Goal: Obtain resource: Obtain resource

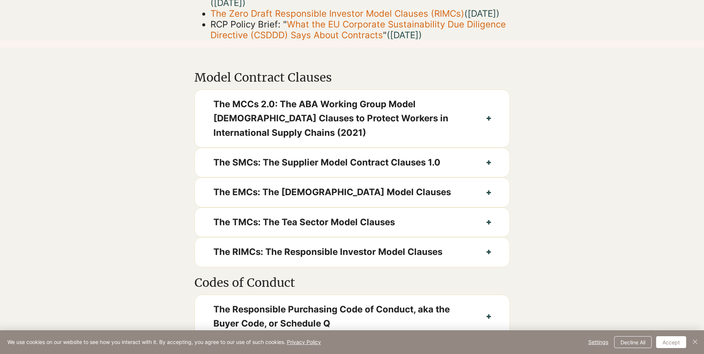
scroll to position [339, 0]
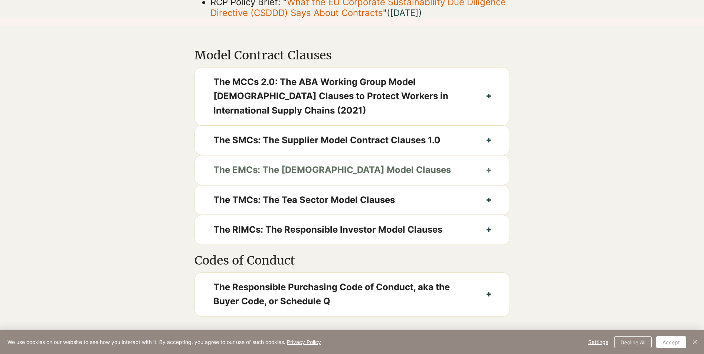
click at [490, 173] on icon "button" at bounding box center [488, 170] width 4 height 4
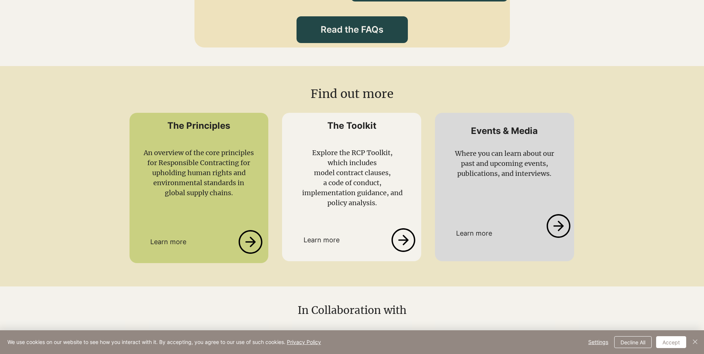
scroll to position [1194, 0]
click at [394, 247] on icon at bounding box center [403, 240] width 25 height 24
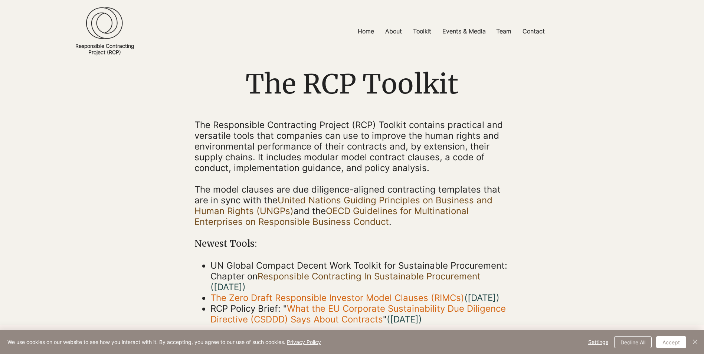
scroll to position [0, 0]
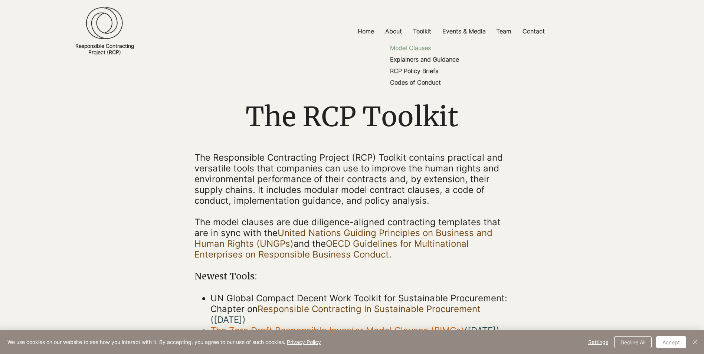
click at [412, 50] on p "Model Clauses" at bounding box center [410, 48] width 47 height 12
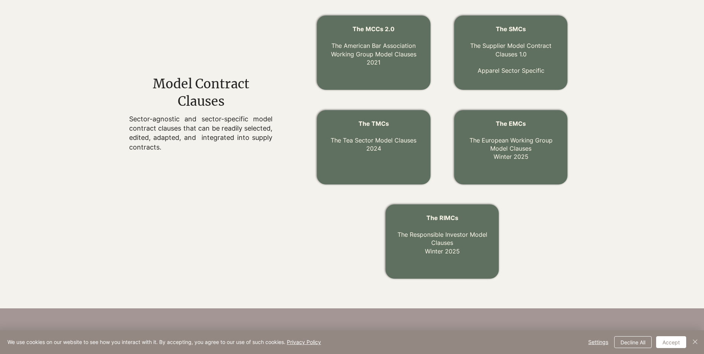
scroll to position [260, 0]
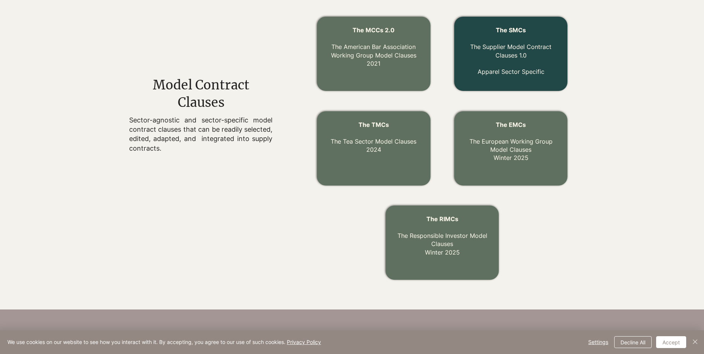
click at [500, 50] on link "The Supplier Model Contract Clauses 1.0" at bounding box center [510, 51] width 81 height 16
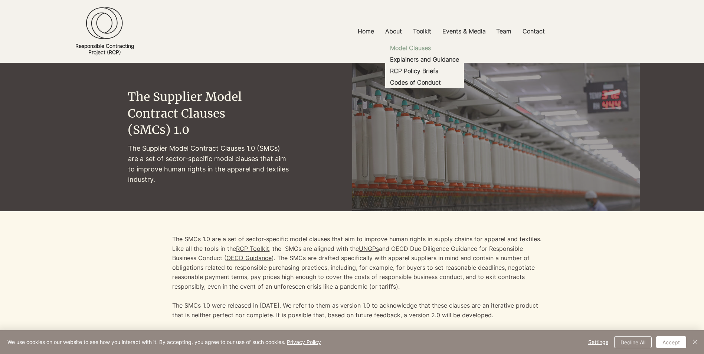
click at [407, 49] on p "Model Clauses" at bounding box center [410, 48] width 47 height 12
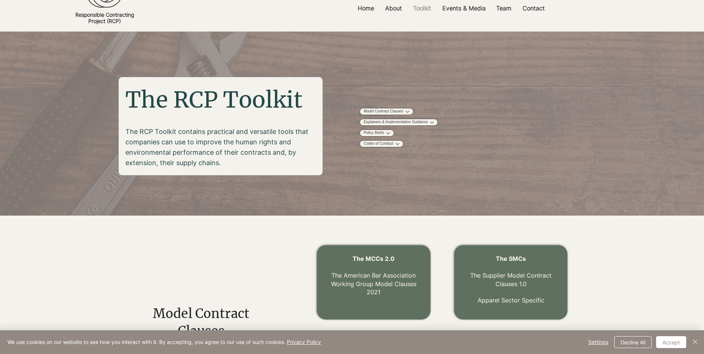
scroll to position [74, 0]
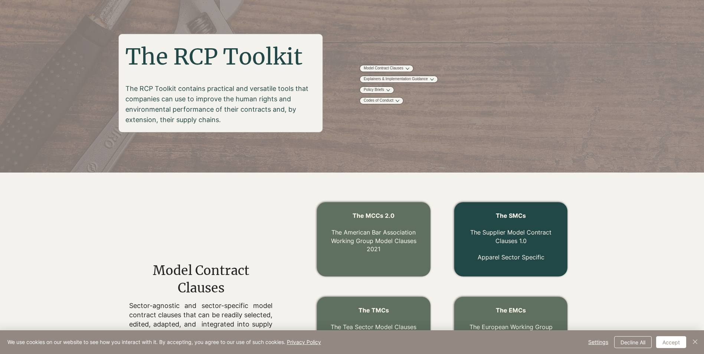
click at [486, 230] on link "The Supplier Model Contract Clauses 1.0" at bounding box center [510, 237] width 81 height 16
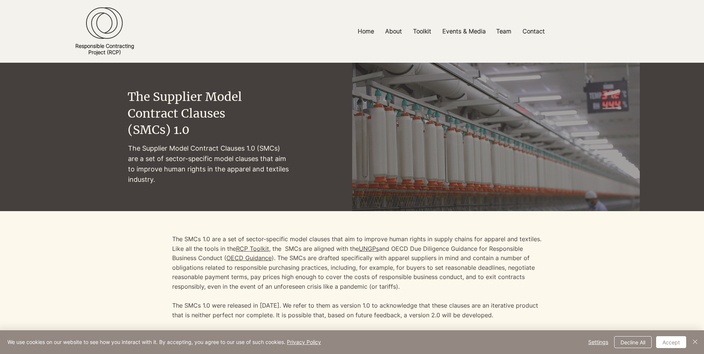
click at [83, 286] on div at bounding box center [352, 332] width 575 height 243
click at [271, 259] on p "The SMCs 1.0 are a set of sector-specific model clauses that aim to improve hum…" at bounding box center [357, 262] width 371 height 57
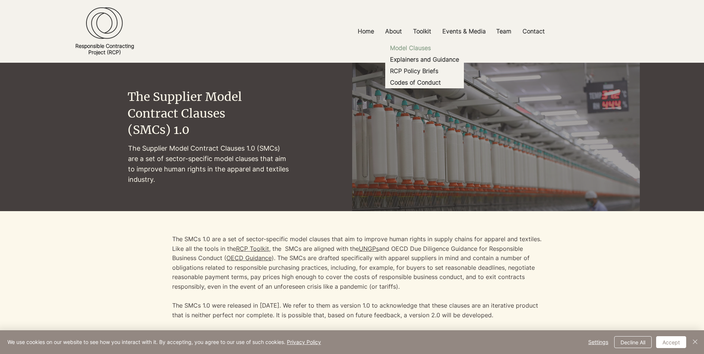
click at [411, 50] on p "Model Clauses" at bounding box center [410, 48] width 47 height 12
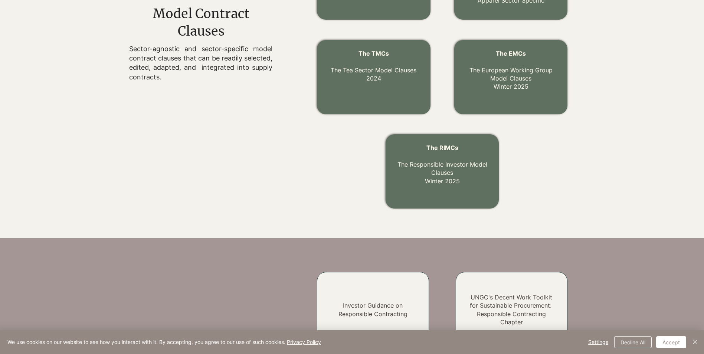
scroll to position [336, 0]
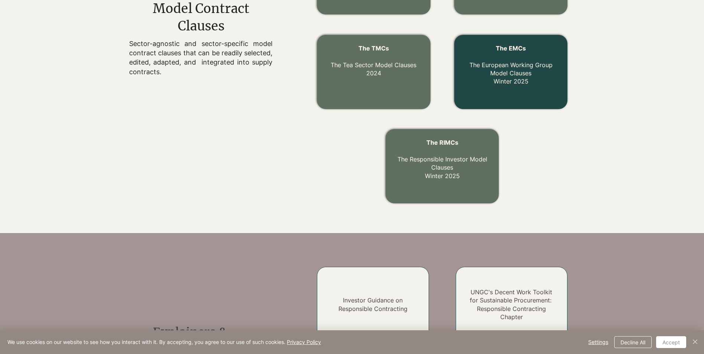
click at [511, 67] on link "The EMCs The European Working Group Model Clauses Winter 2025" at bounding box center [510, 65] width 83 height 41
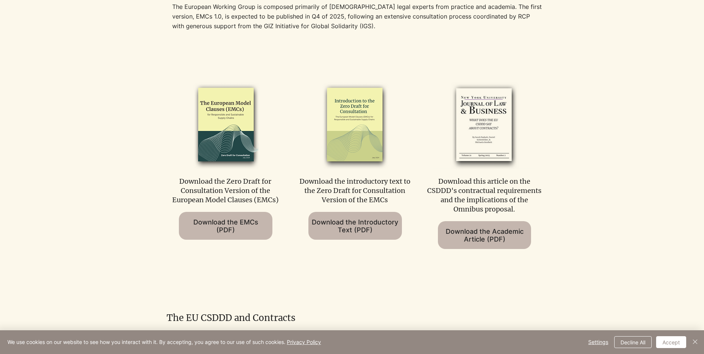
scroll to position [371, 0]
